Goal: Task Accomplishment & Management: Manage account settings

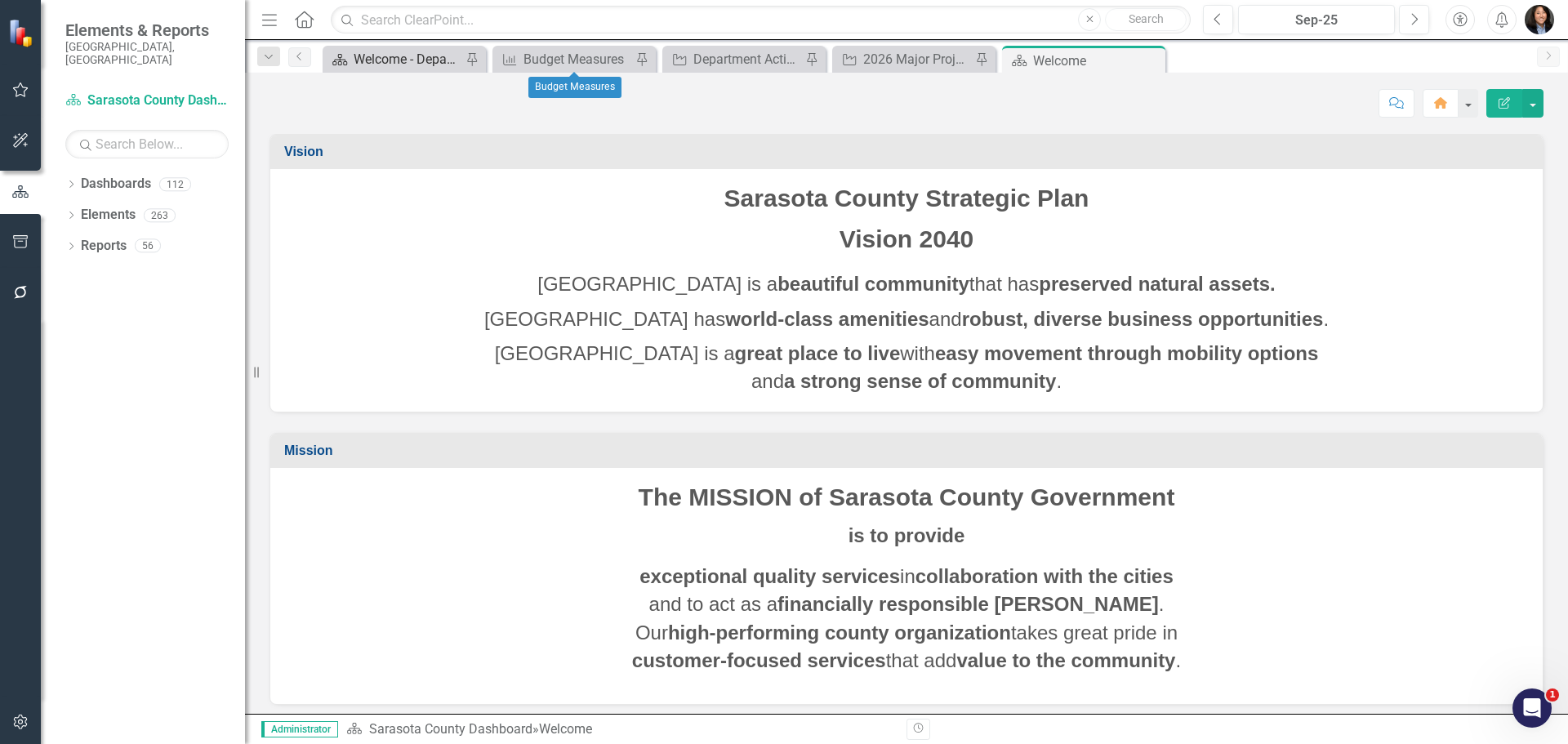
click at [379, 63] on div "Welcome - Department Snapshot" at bounding box center [408, 59] width 108 height 20
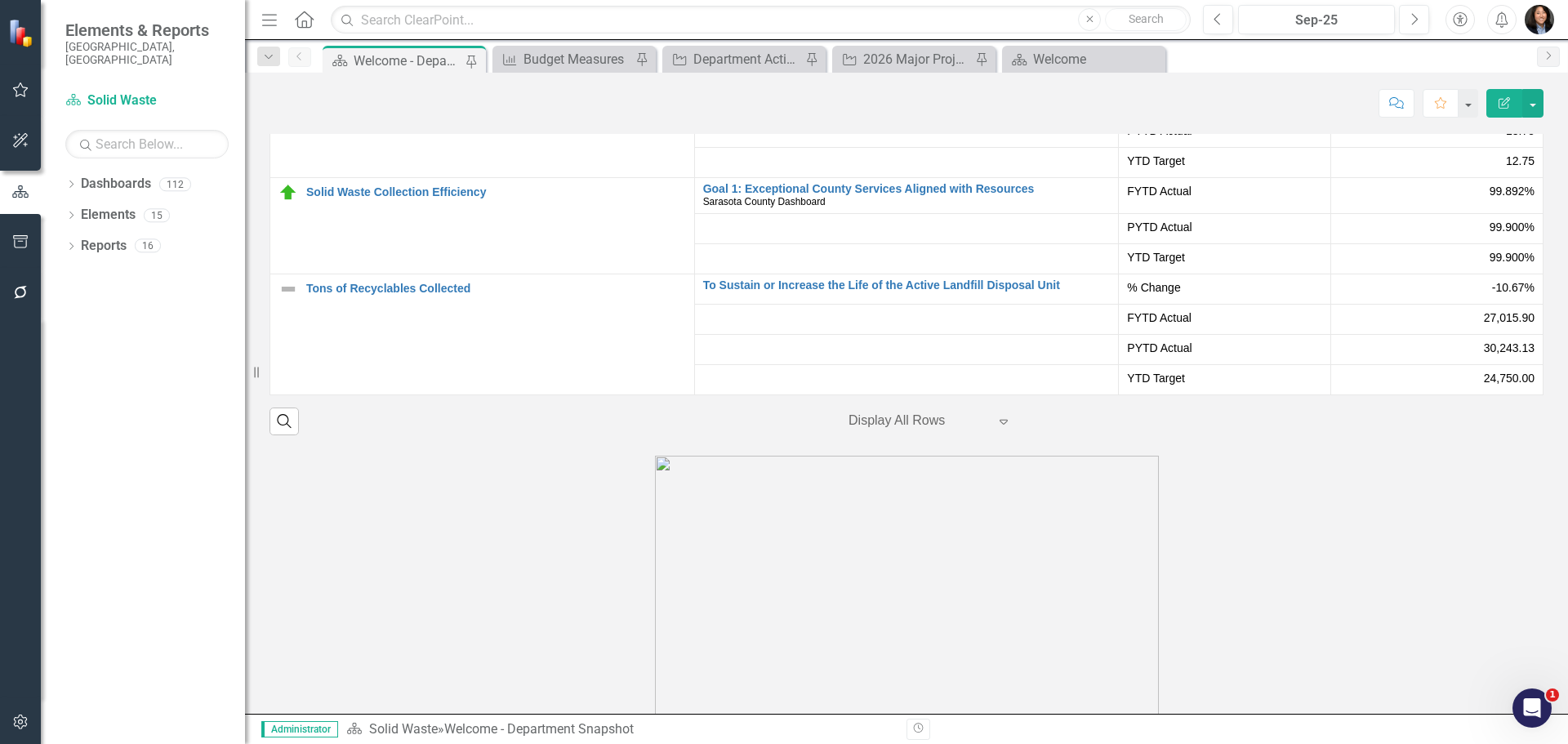
scroll to position [2673, 0]
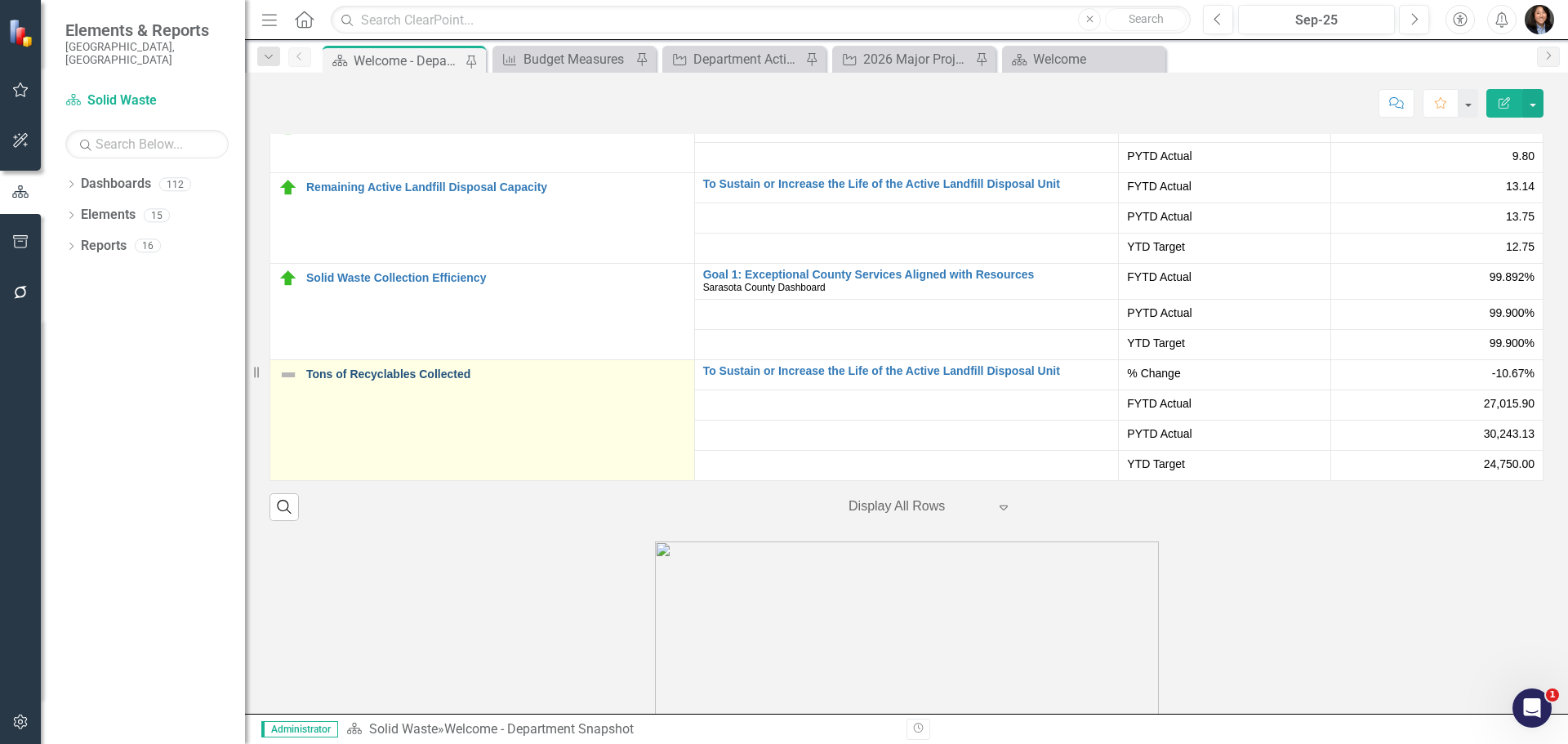
click at [388, 369] on link "Tons of Recyclables Collected" at bounding box center [496, 374] width 380 height 12
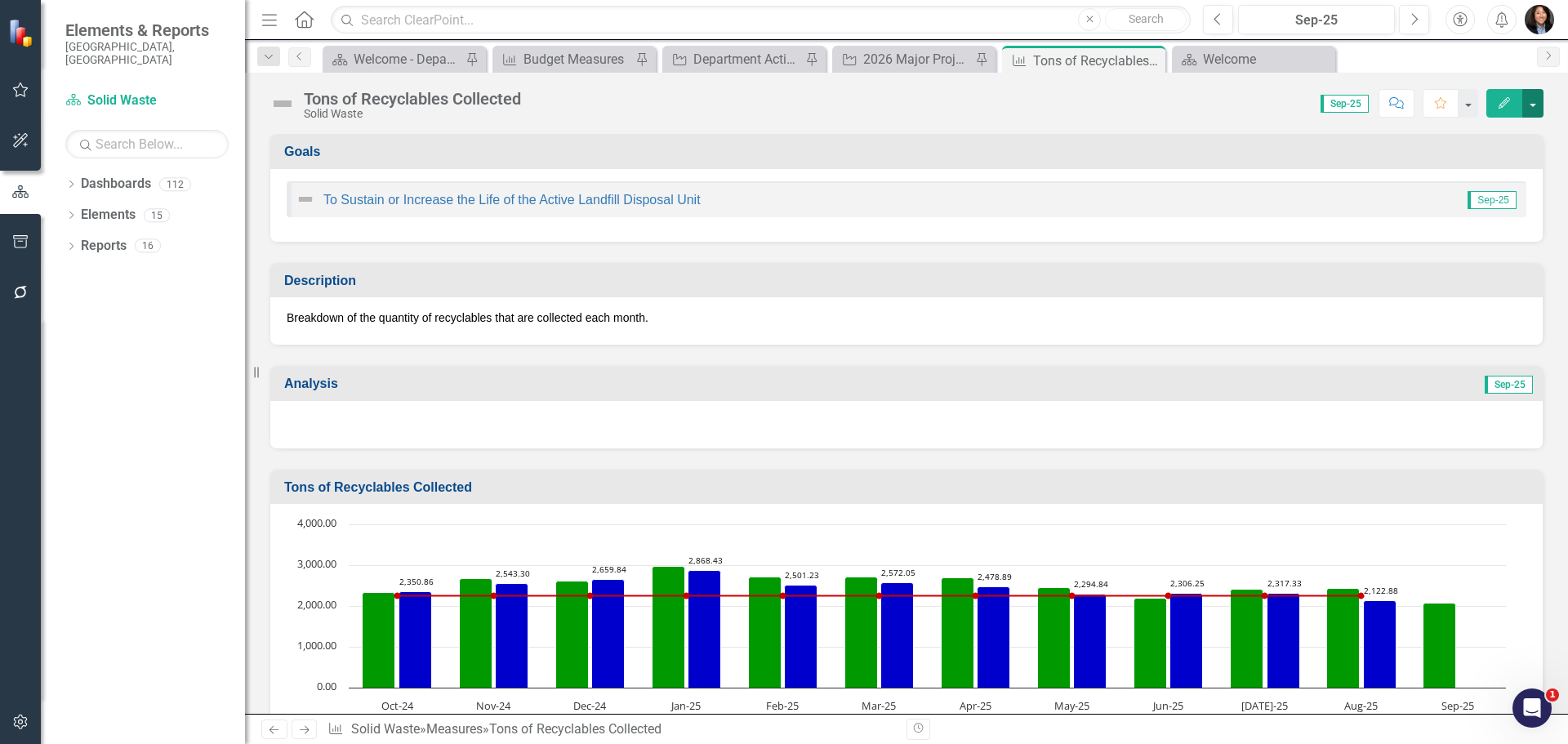
click at [1534, 109] on button "button" at bounding box center [1533, 103] width 21 height 29
click at [1544, 9] on img "button" at bounding box center [1539, 20] width 29 height 29
click at [1499, 14] on icon "Alerts" at bounding box center [1501, 20] width 17 height 16
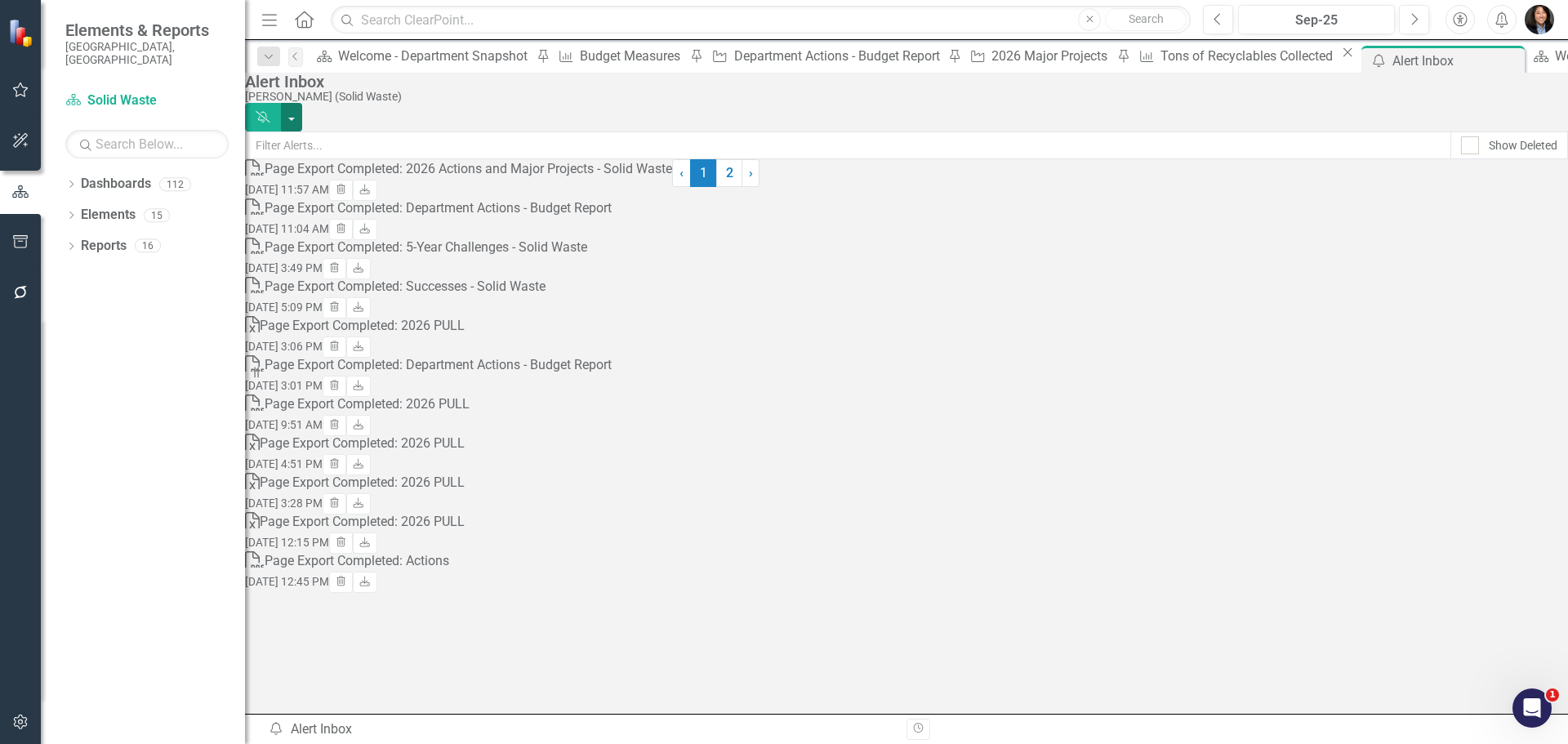
click at [302, 107] on button "button" at bounding box center [292, 117] width 21 height 29
click at [1546, 14] on img "button" at bounding box center [1539, 20] width 29 height 29
click at [1505, 47] on link "User Edit Profile" at bounding box center [1489, 50] width 129 height 30
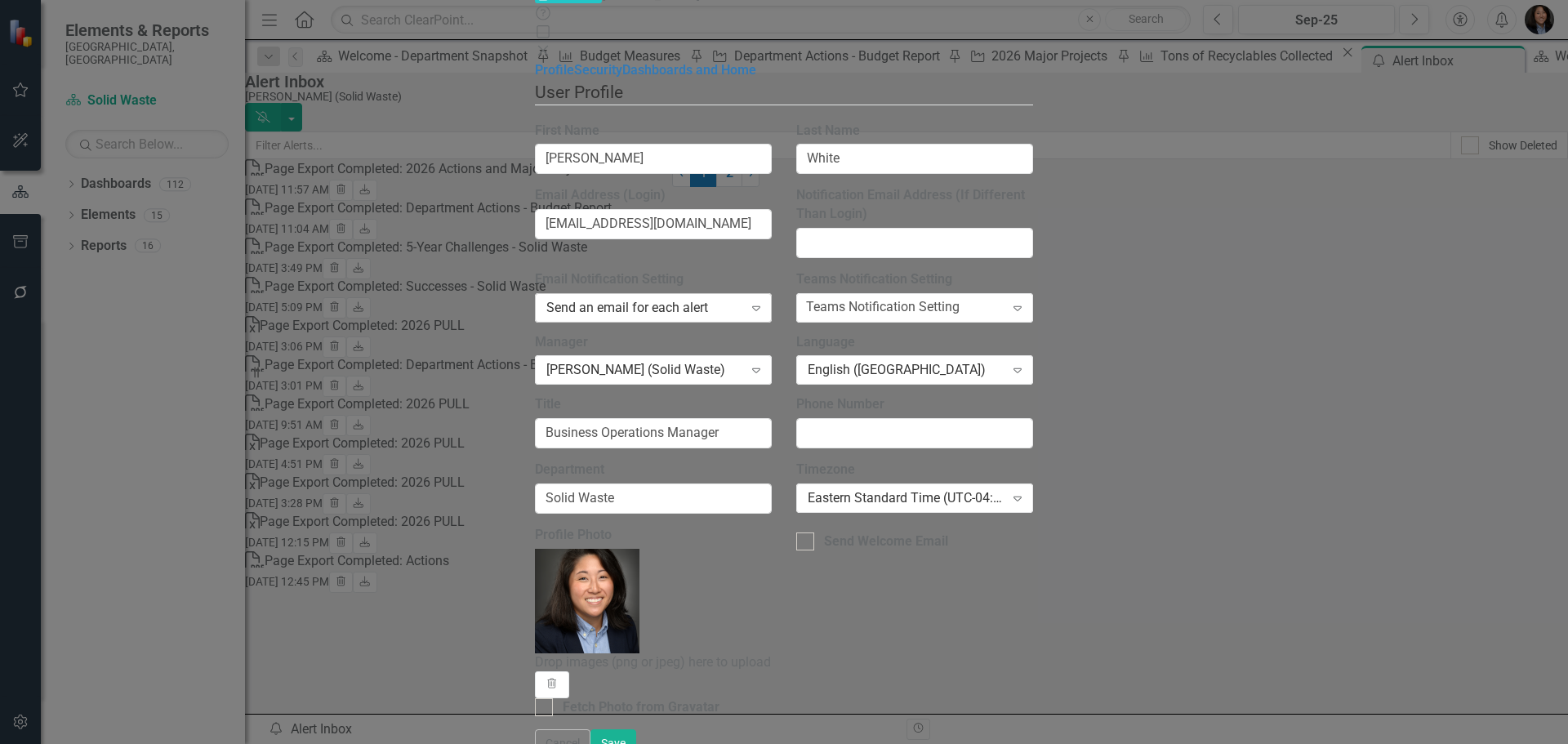
click at [691, 298] on div "Send an email for each alert" at bounding box center [644, 307] width 197 height 19
click at [535, 80] on div "Profile Security Dashboards and Home" at bounding box center [783, 70] width 498 height 19
click at [960, 298] on div "Teams Notification Setting" at bounding box center [883, 307] width 154 height 19
click at [1046, 221] on div "Notification Email Address (If Different Than Login)" at bounding box center [915, 228] width 262 height 84
click at [551, 44] on icon "Close" at bounding box center [543, 51] width 16 height 13
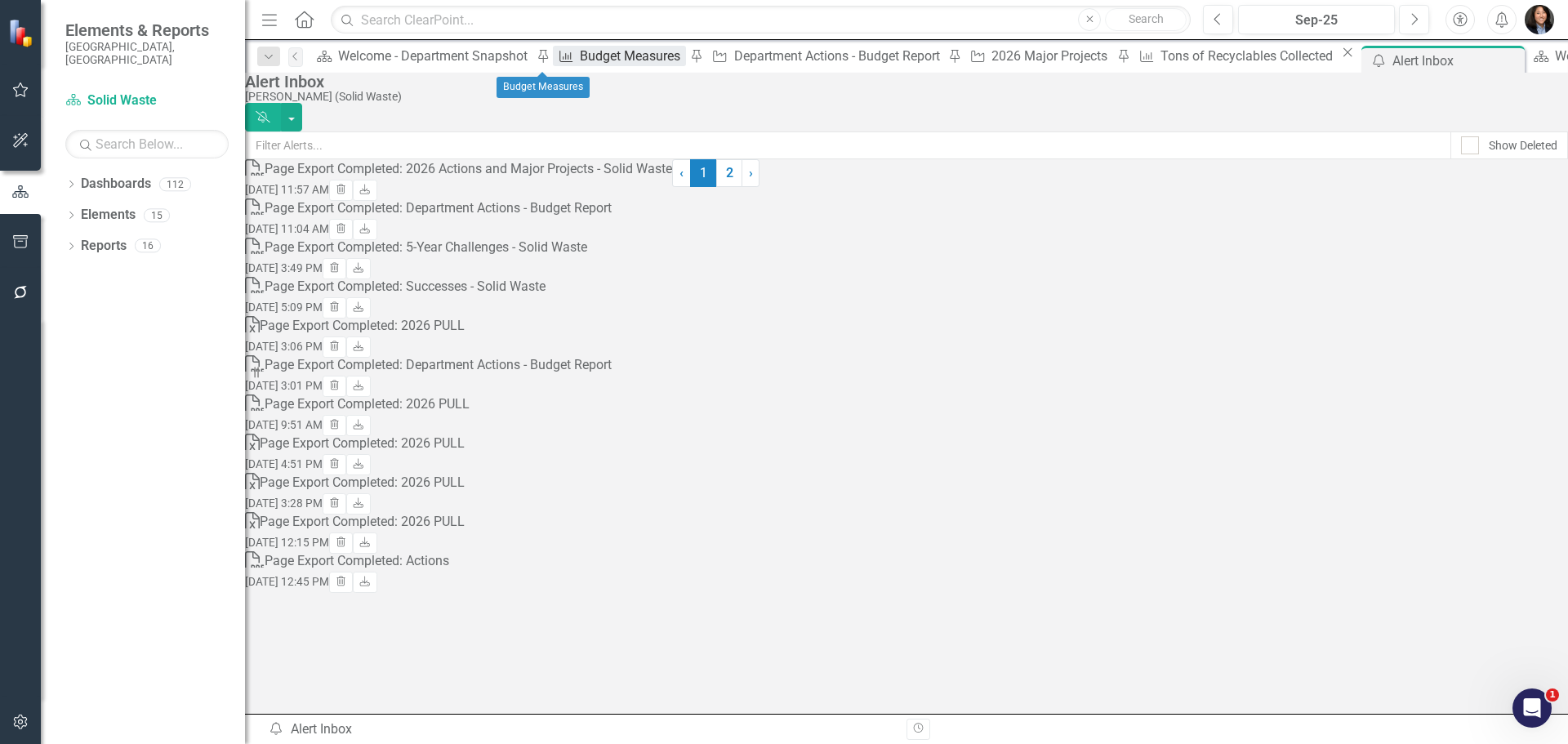
click at [580, 56] on div "Budget Measures" at bounding box center [632, 56] width 105 height 20
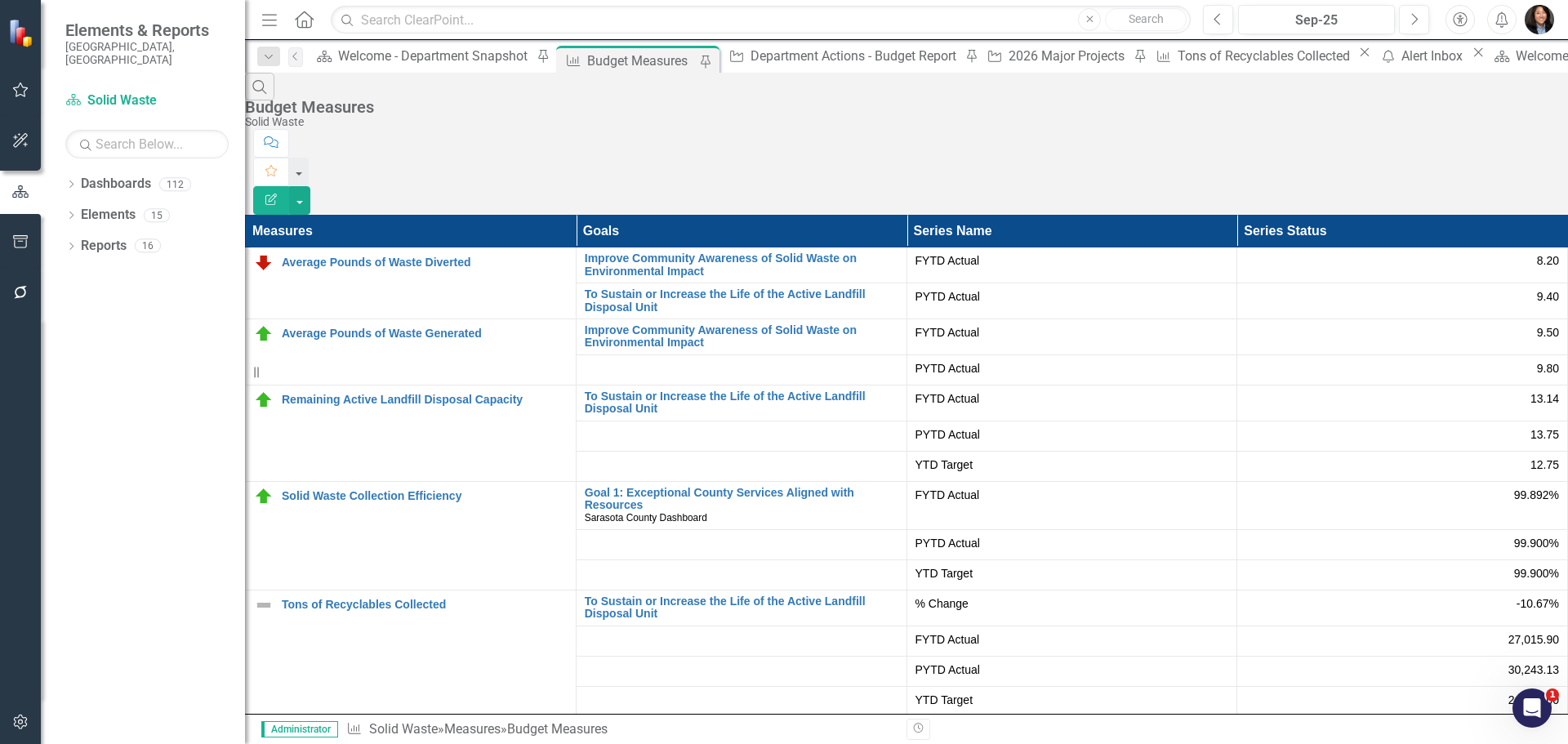
click at [1497, 20] on icon "Alerts" at bounding box center [1501, 20] width 17 height 16
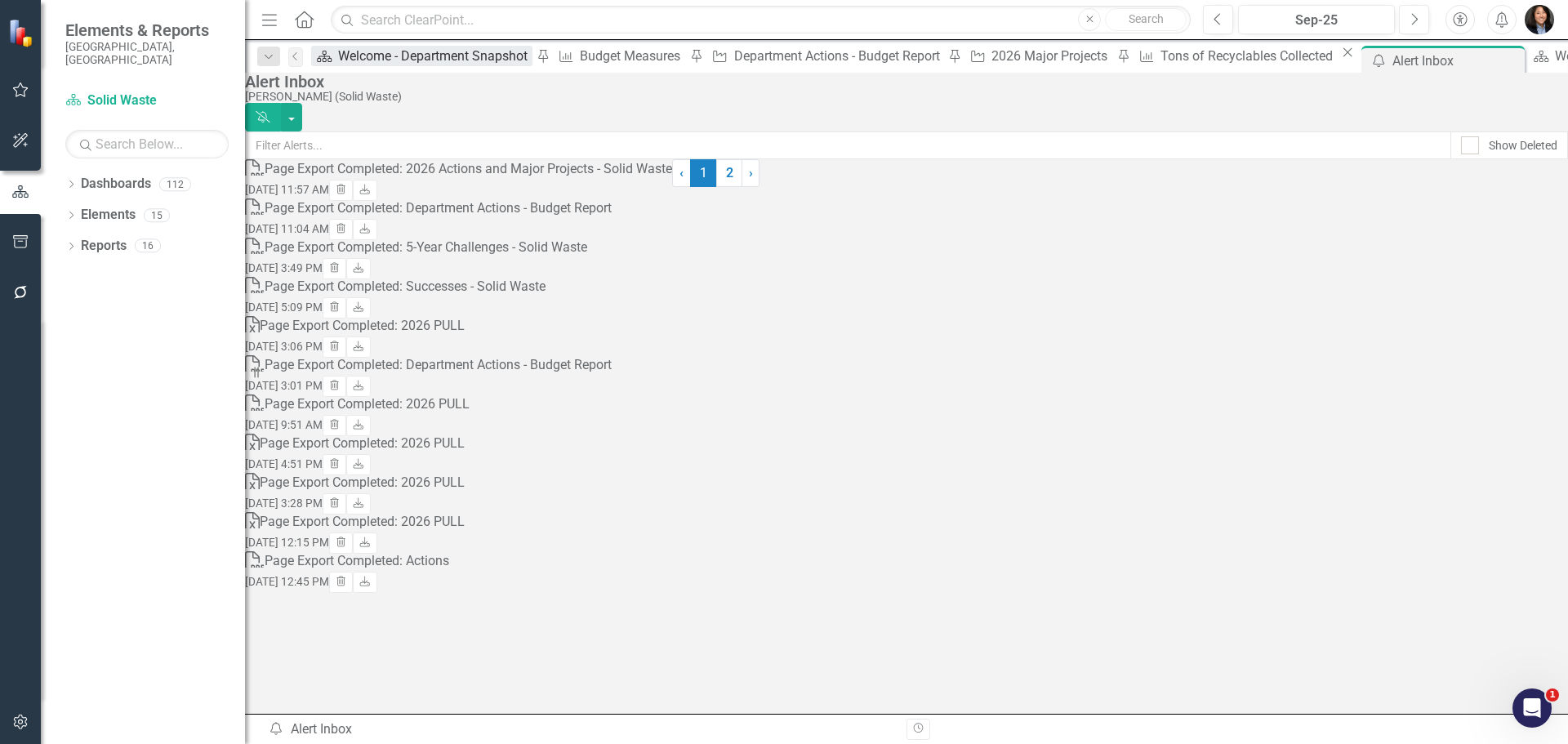
click at [388, 62] on div "Welcome - Department Snapshot" at bounding box center [436, 56] width 195 height 20
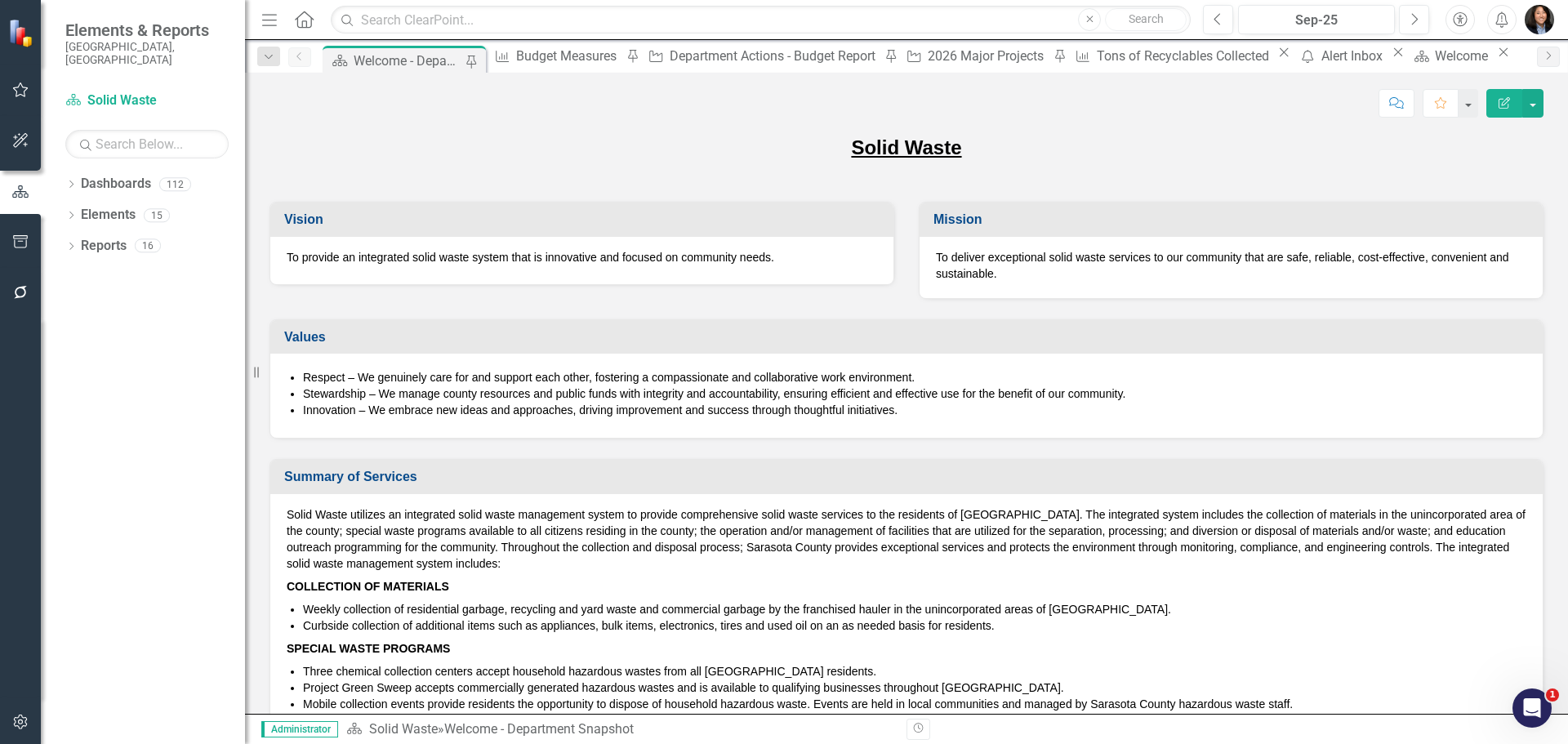
click at [1544, 27] on img "button" at bounding box center [1539, 20] width 29 height 29
click at [1525, 51] on link "User Edit Profile" at bounding box center [1489, 50] width 129 height 30
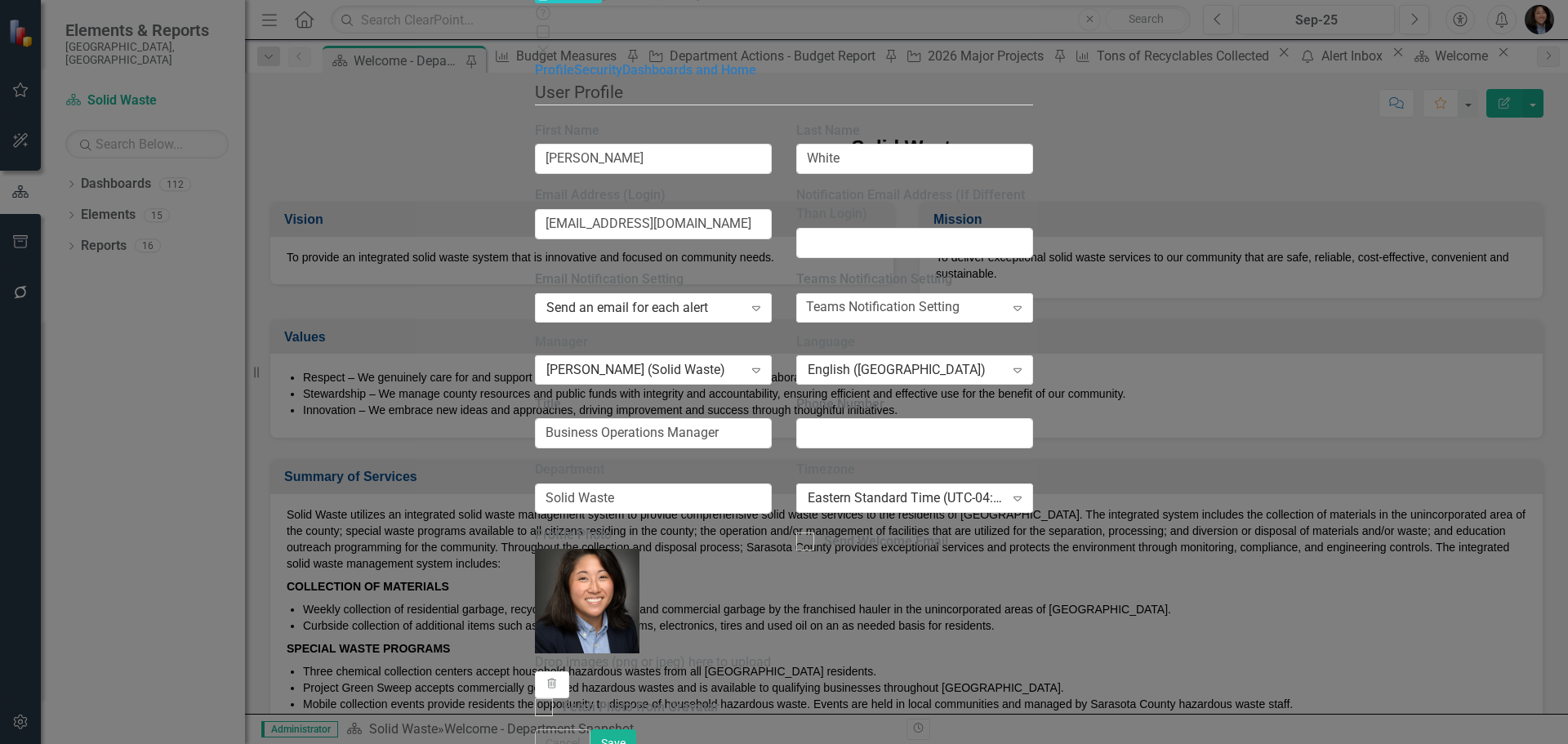
click at [548, 46] on icon at bounding box center [543, 51] width 10 height 10
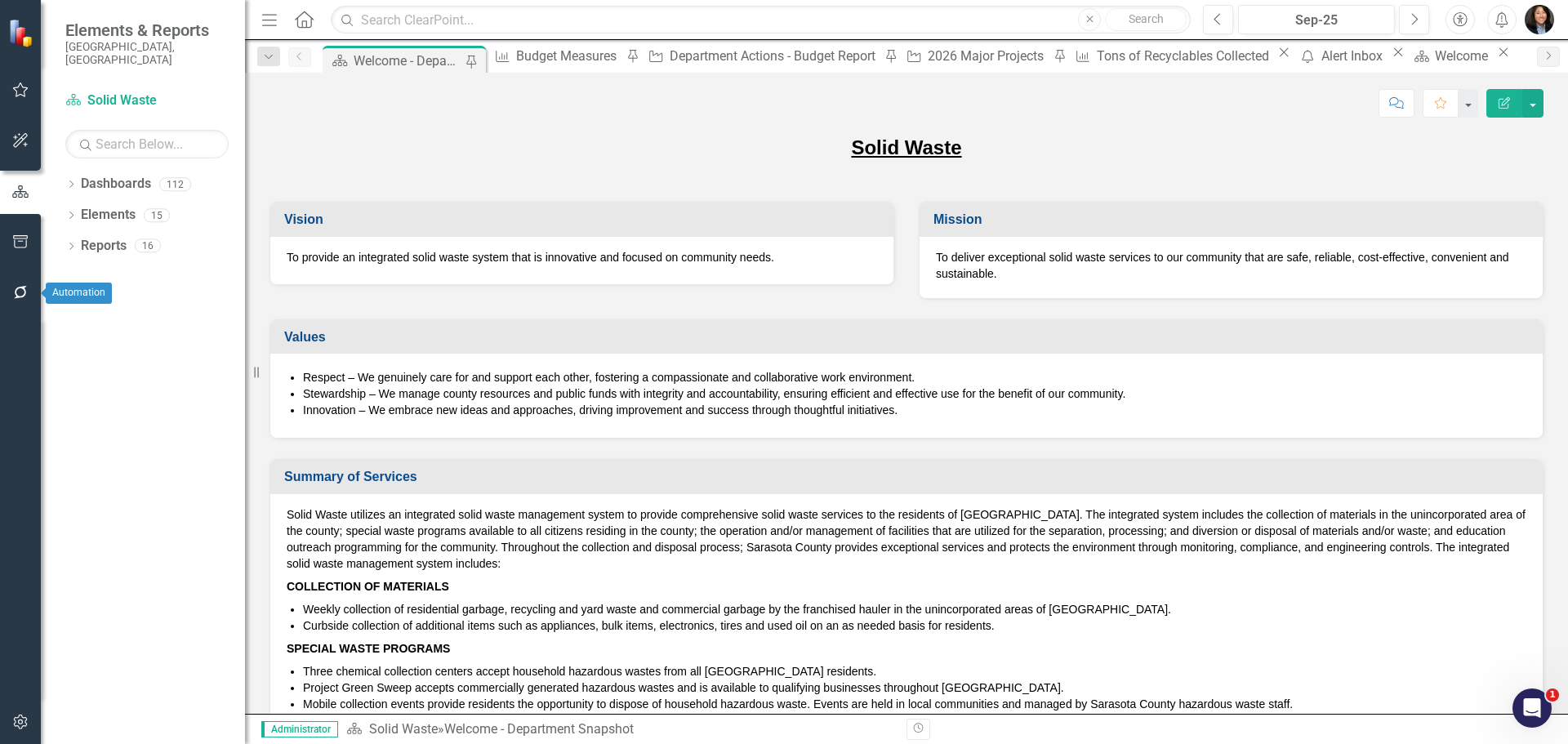
click at [20, 290] on icon "button" at bounding box center [20, 293] width 17 height 13
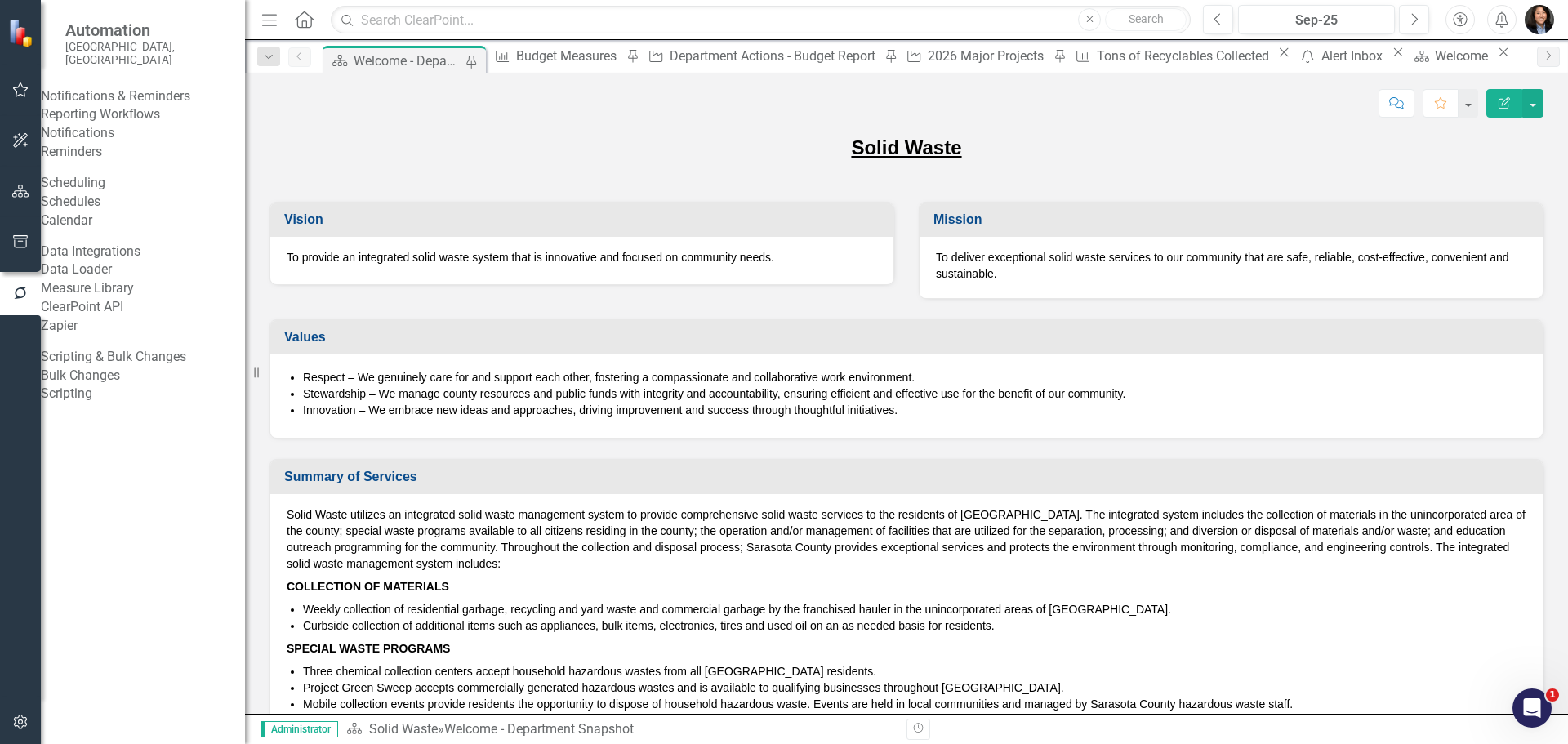
click at [96, 143] on link "Notifications" at bounding box center [143, 133] width 204 height 19
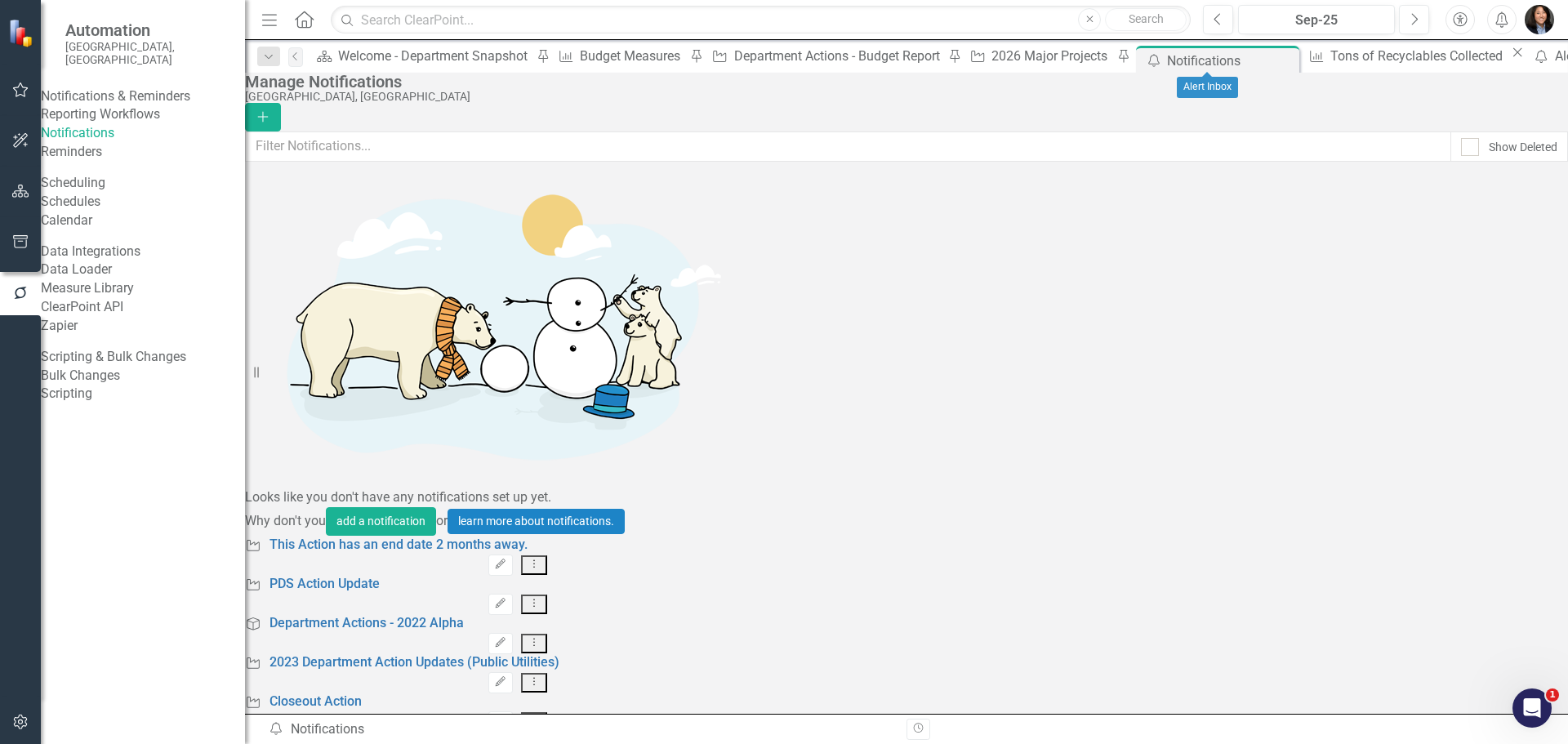
click at [340, 575] on link "PDS Action Update" at bounding box center [325, 584] width 110 height 19
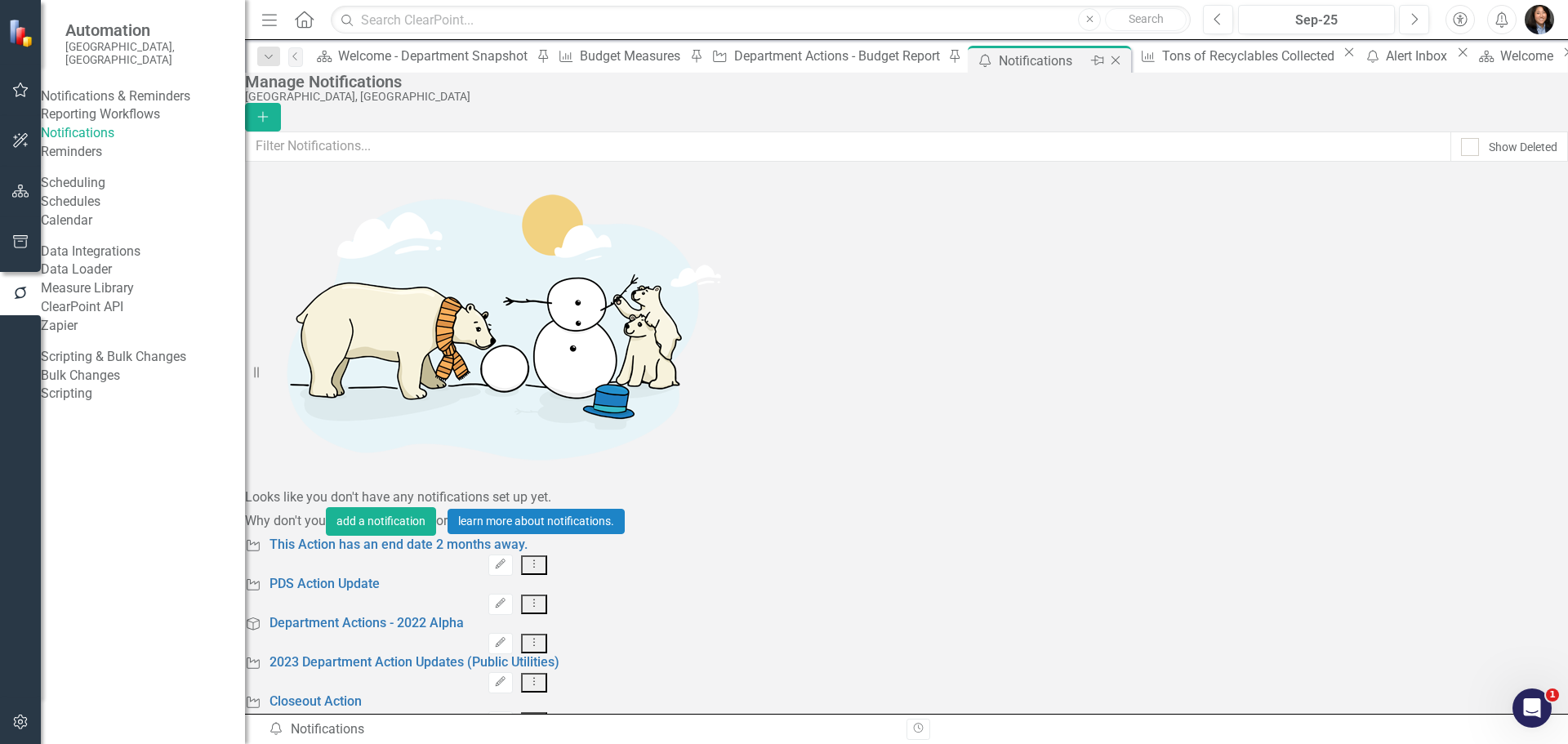
click at [1108, 62] on icon "Close" at bounding box center [1116, 61] width 16 height 13
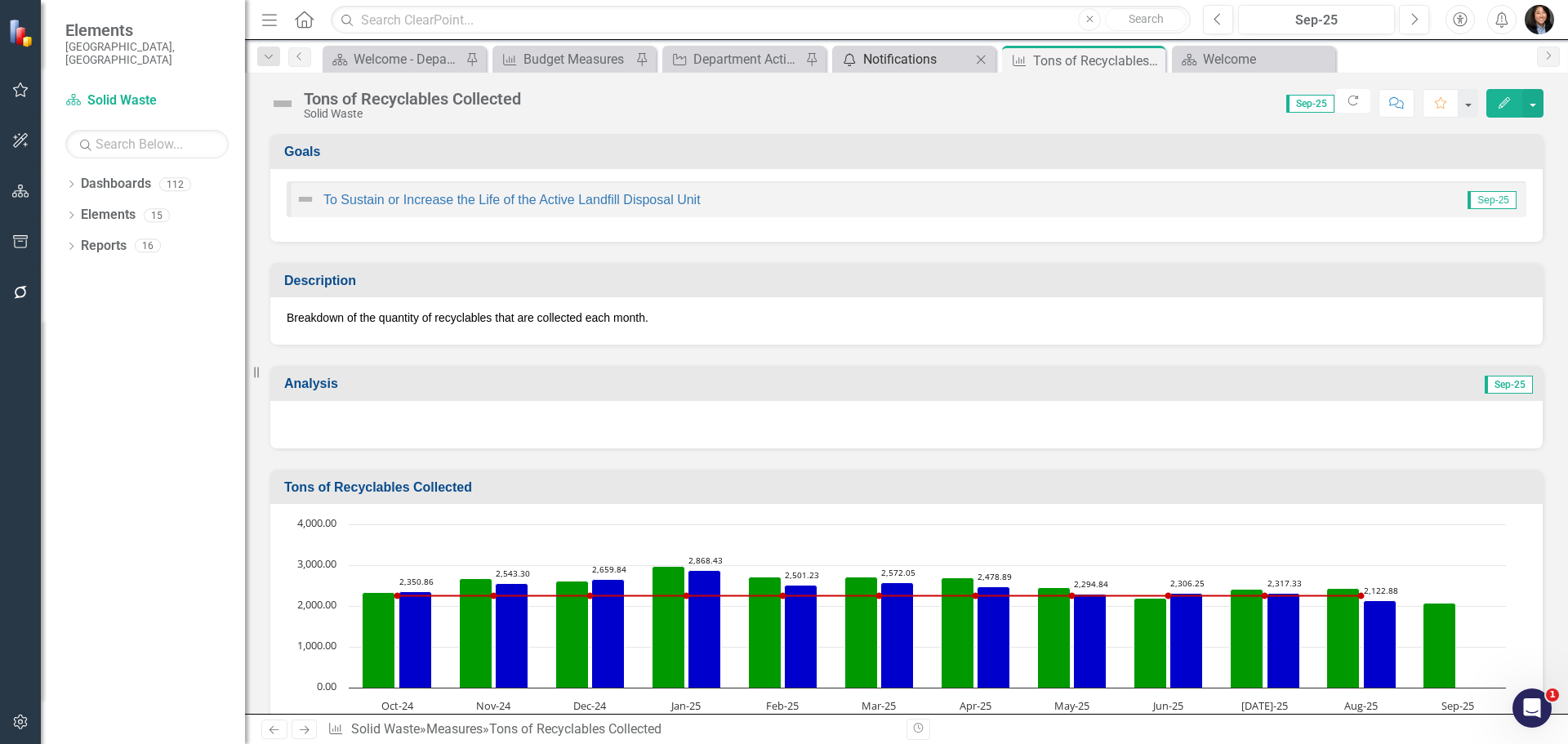
click at [931, 52] on div "Notifications" at bounding box center [917, 59] width 108 height 20
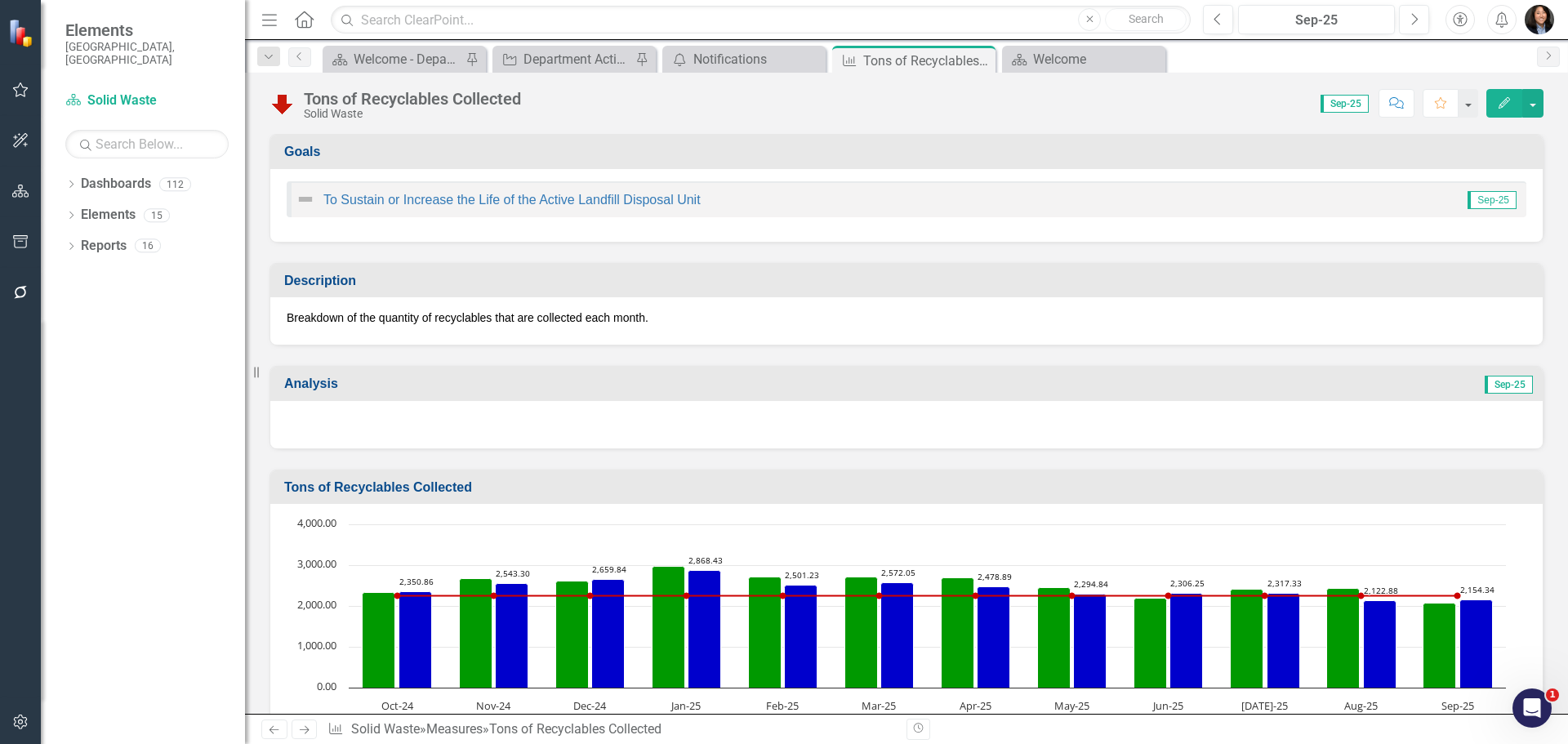
click at [765, 426] on div at bounding box center [907, 425] width 1273 height 47
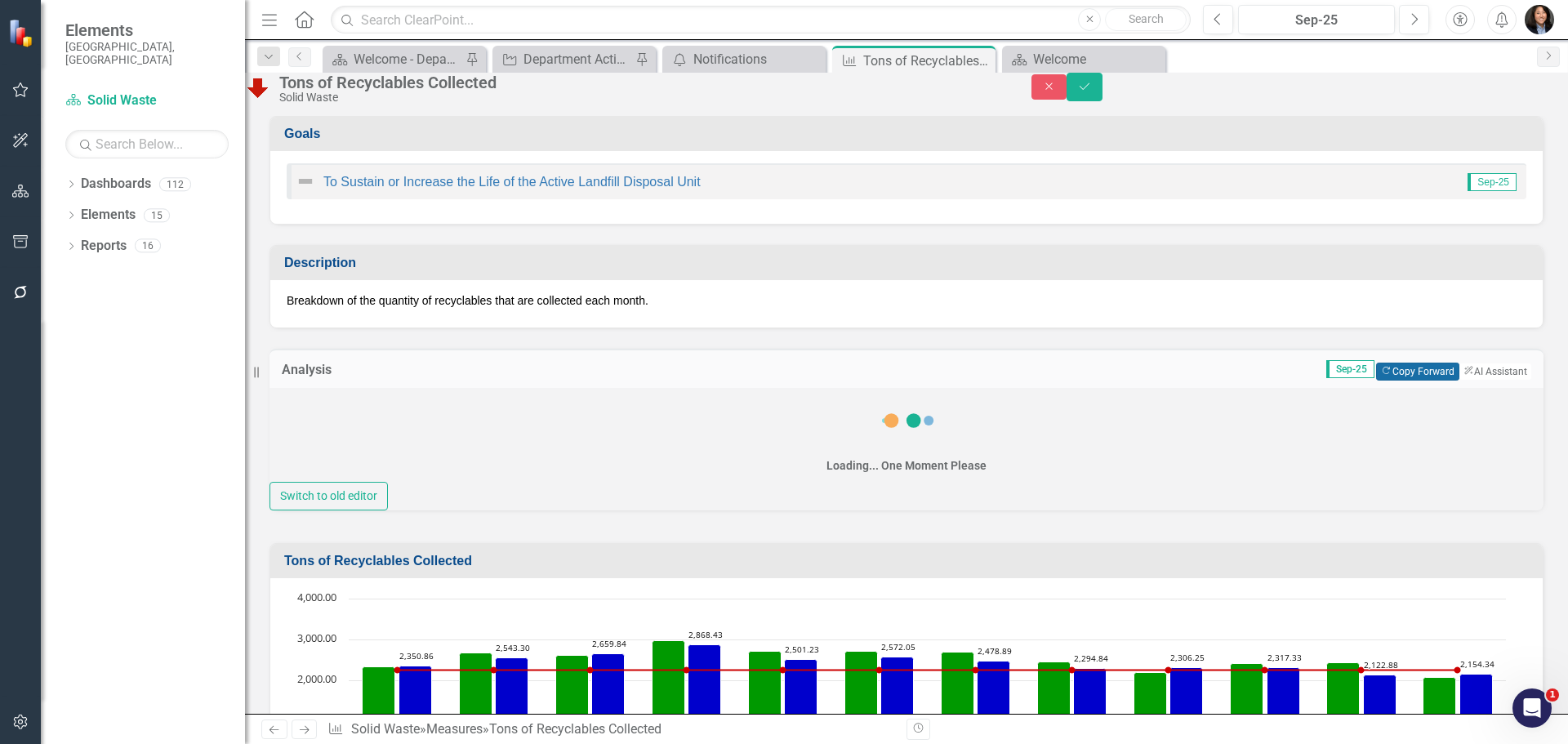
click at [1392, 381] on button "Copy Forward Copy Forward" at bounding box center [1417, 372] width 83 height 18
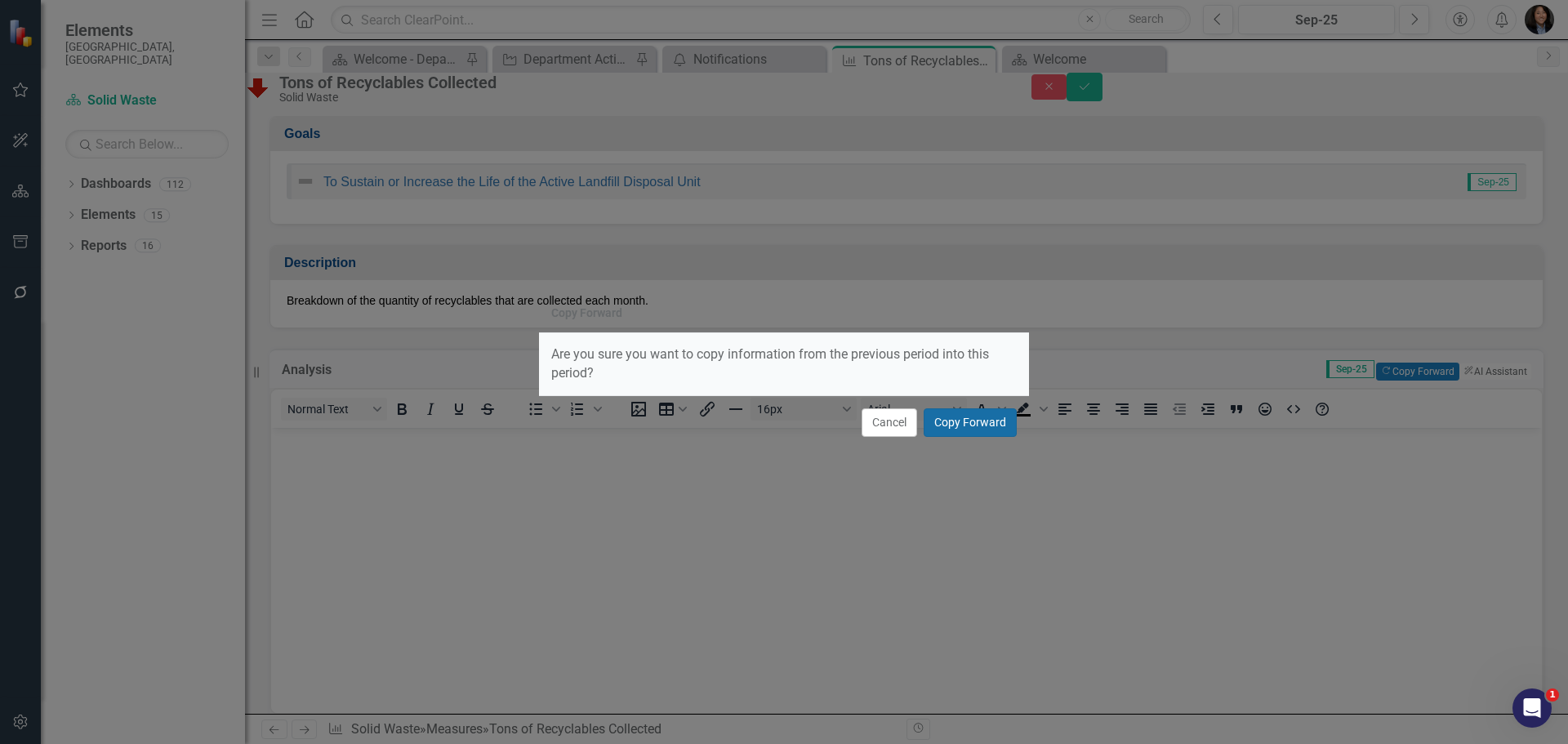
click at [970, 420] on button "Copy Forward" at bounding box center [970, 423] width 93 height 29
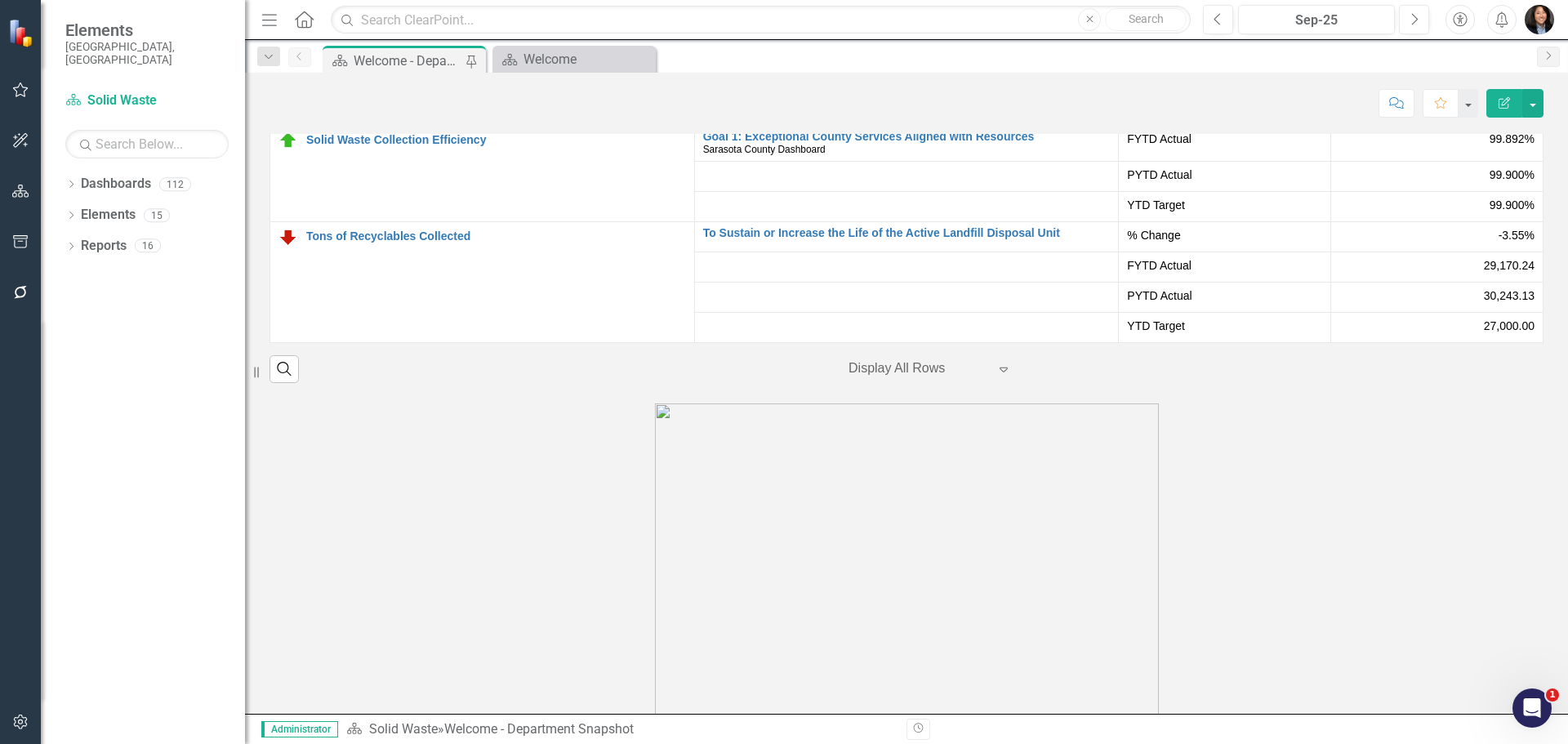
scroll to position [2837, 0]
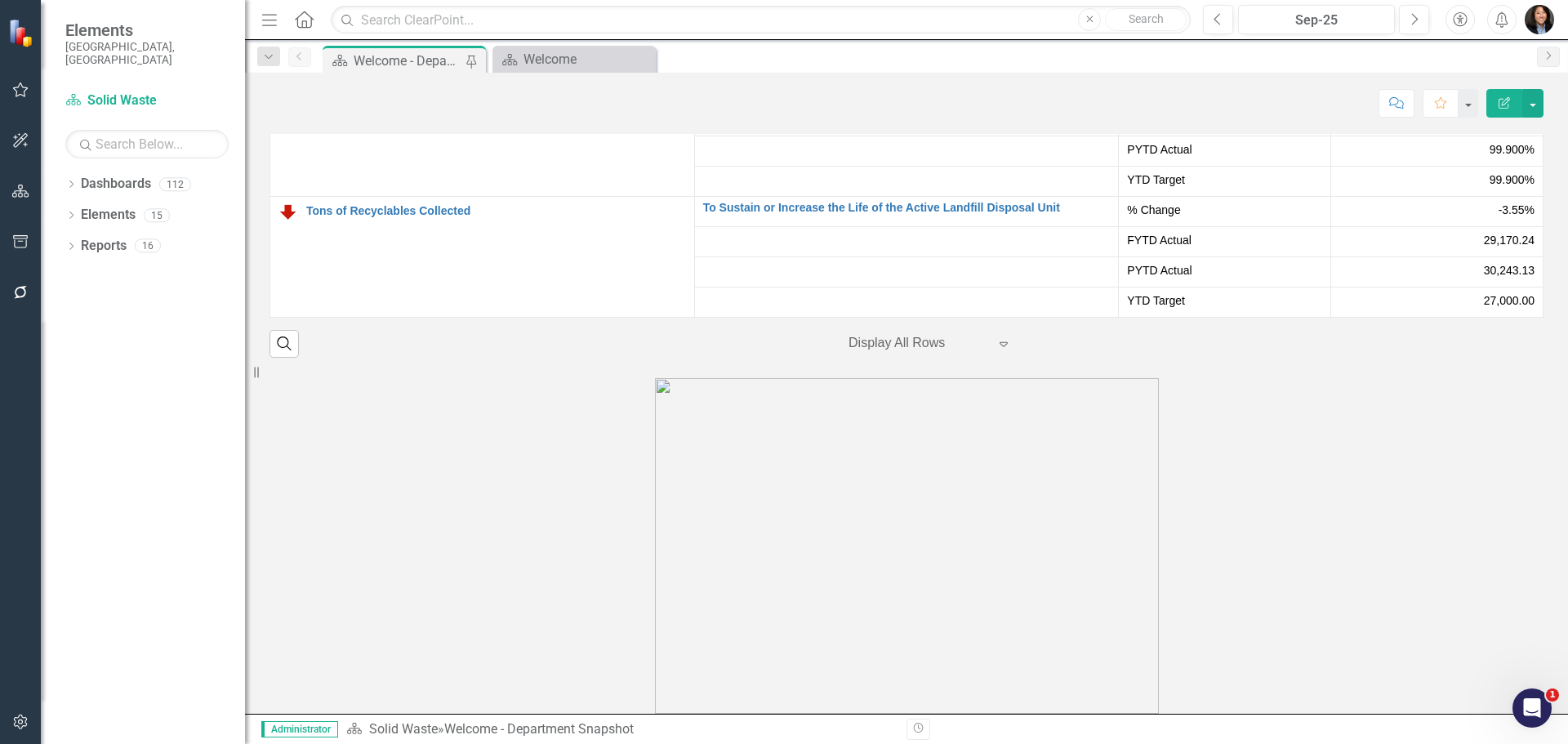
click at [1532, 24] on img "button" at bounding box center [1539, 20] width 29 height 29
click at [1481, 236] on link "Logout Log Out" at bounding box center [1489, 236] width 129 height 30
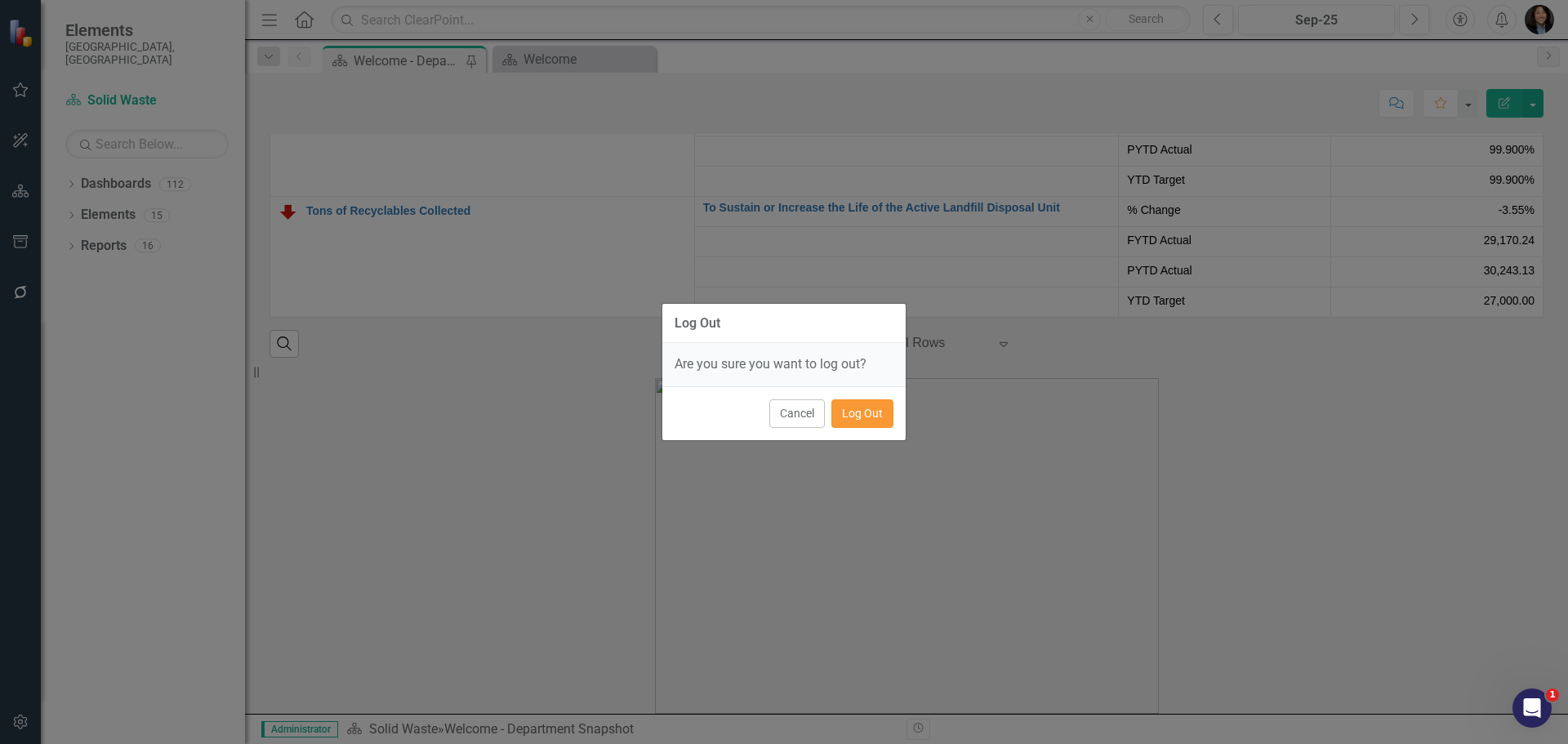
click at [857, 411] on button "Log Out" at bounding box center [862, 414] width 62 height 29
